Goal: Navigation & Orientation: Find specific page/section

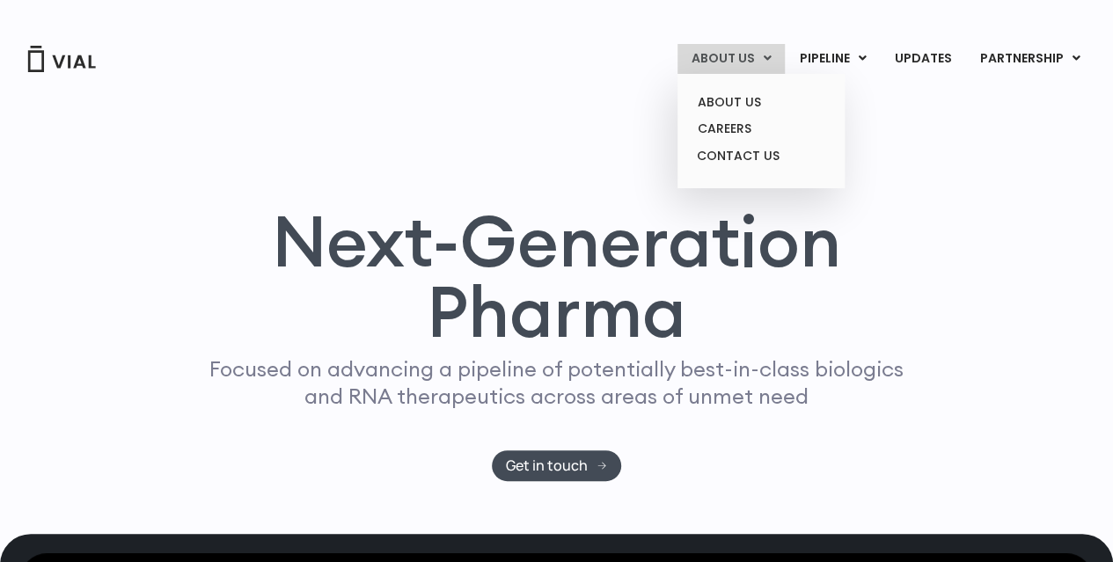
click at [759, 59] on link "ABOUT US" at bounding box center [730, 59] width 107 height 30
click at [753, 130] on link "CAREERS" at bounding box center [761, 128] width 154 height 27
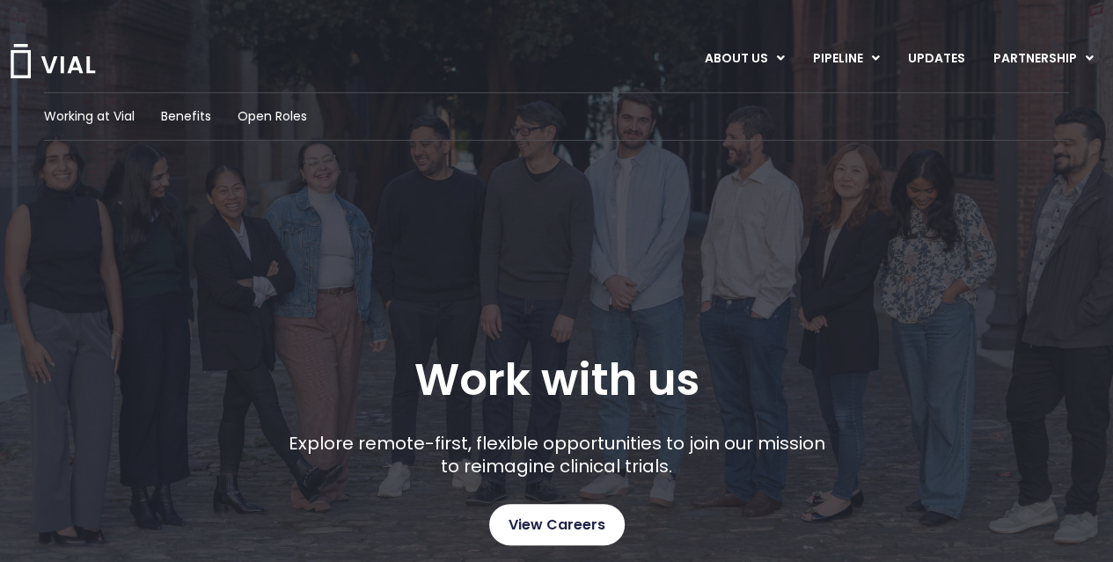
click at [523, 530] on span "View Careers" at bounding box center [556, 525] width 97 height 23
click at [82, 63] on img at bounding box center [53, 61] width 88 height 34
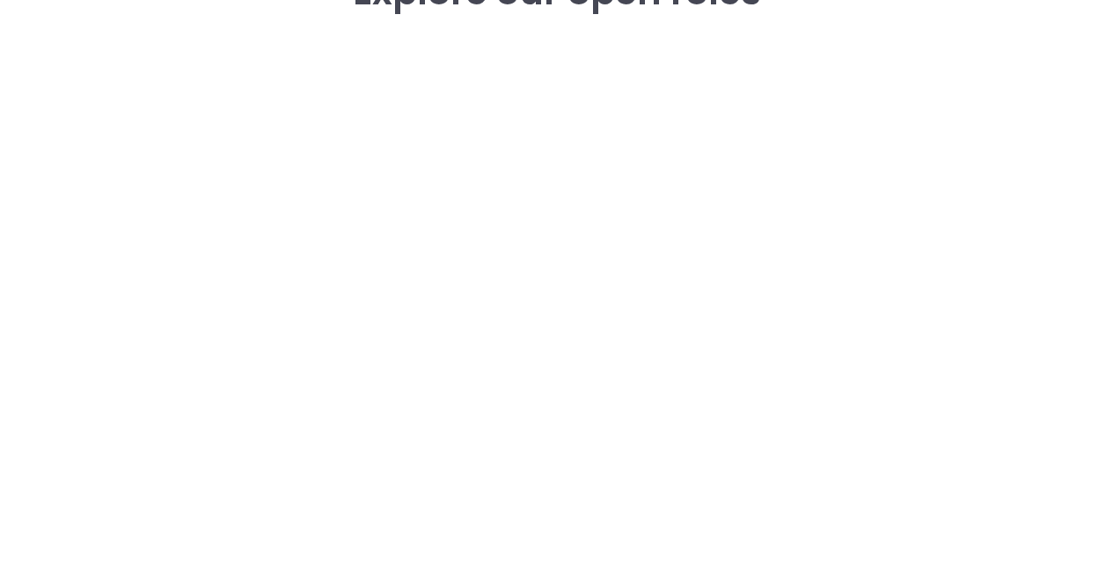
scroll to position [2534, 0]
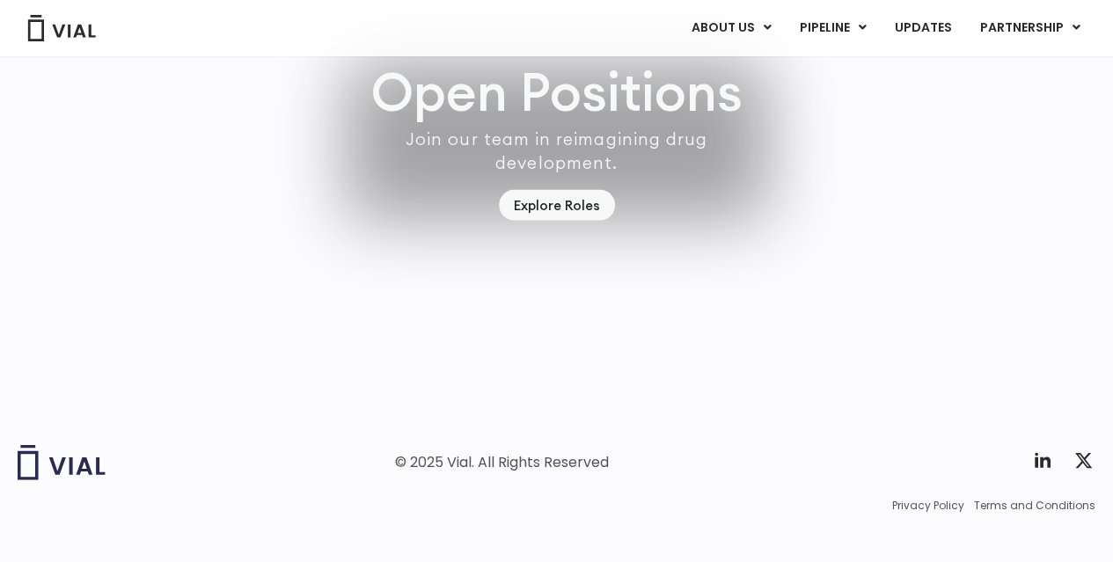
scroll to position [5149, 0]
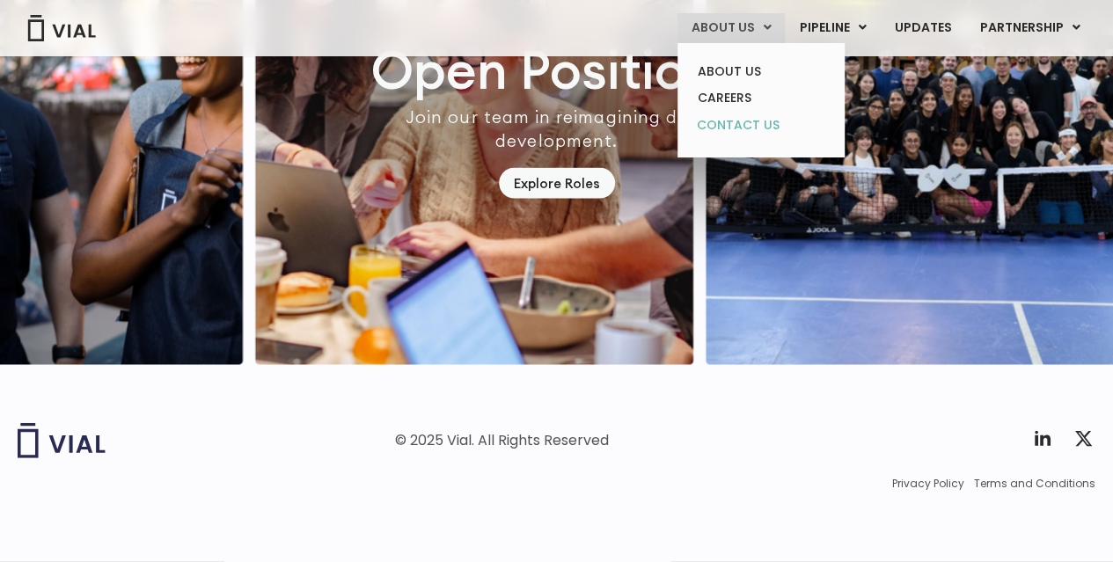
click at [737, 128] on link "CONTACT US" at bounding box center [761, 126] width 154 height 28
